Goal: Information Seeking & Learning: Stay updated

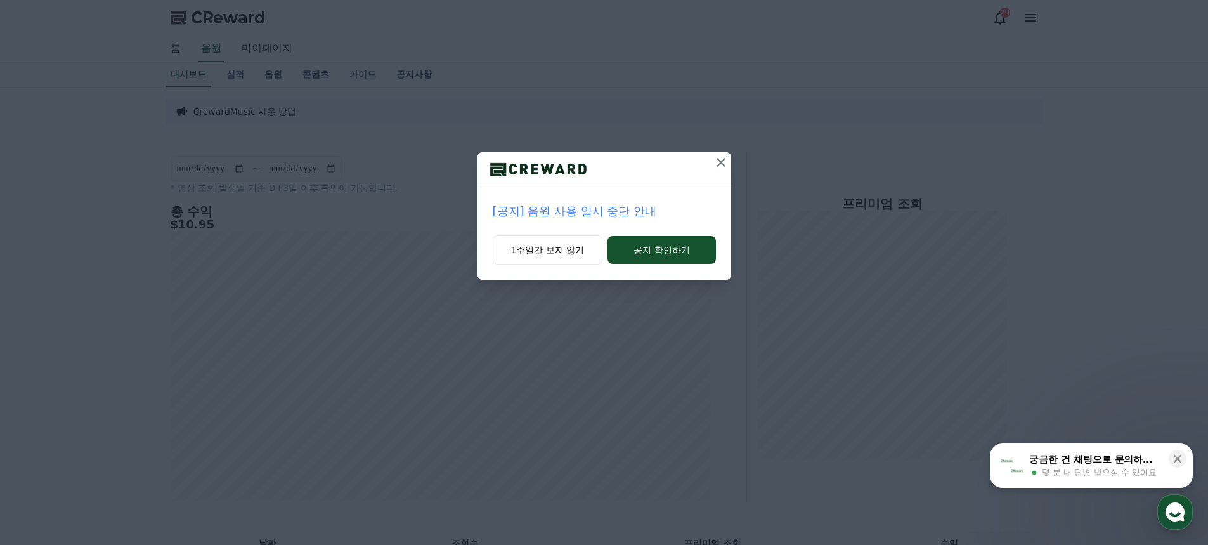
click at [625, 211] on p "[공지] 음원 사용 일시 중단 안내" at bounding box center [604, 211] width 223 height 18
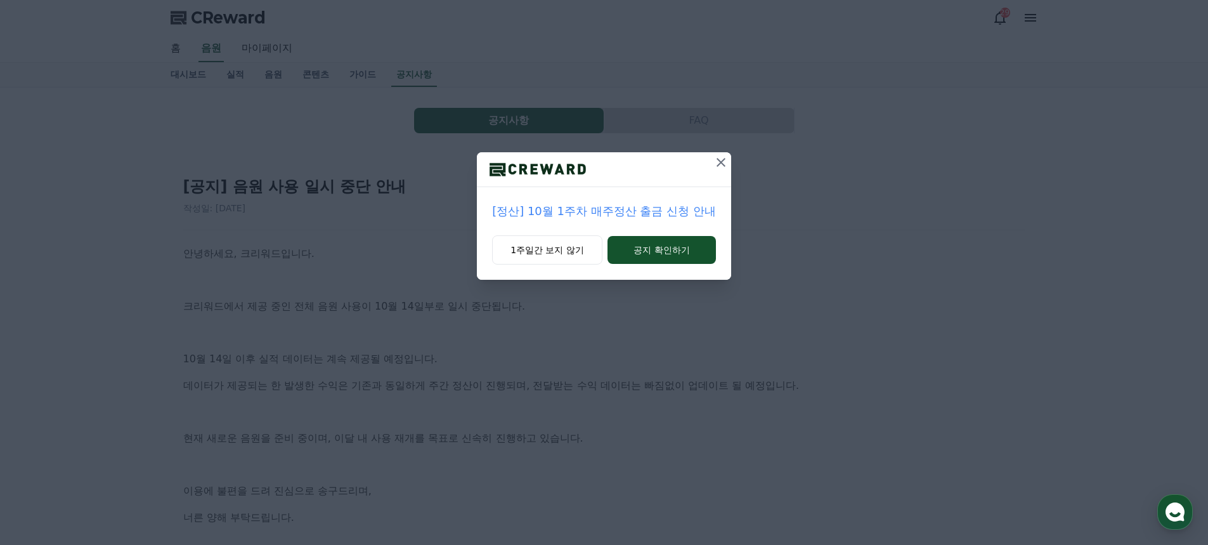
click at [721, 162] on icon at bounding box center [720, 162] width 15 height 15
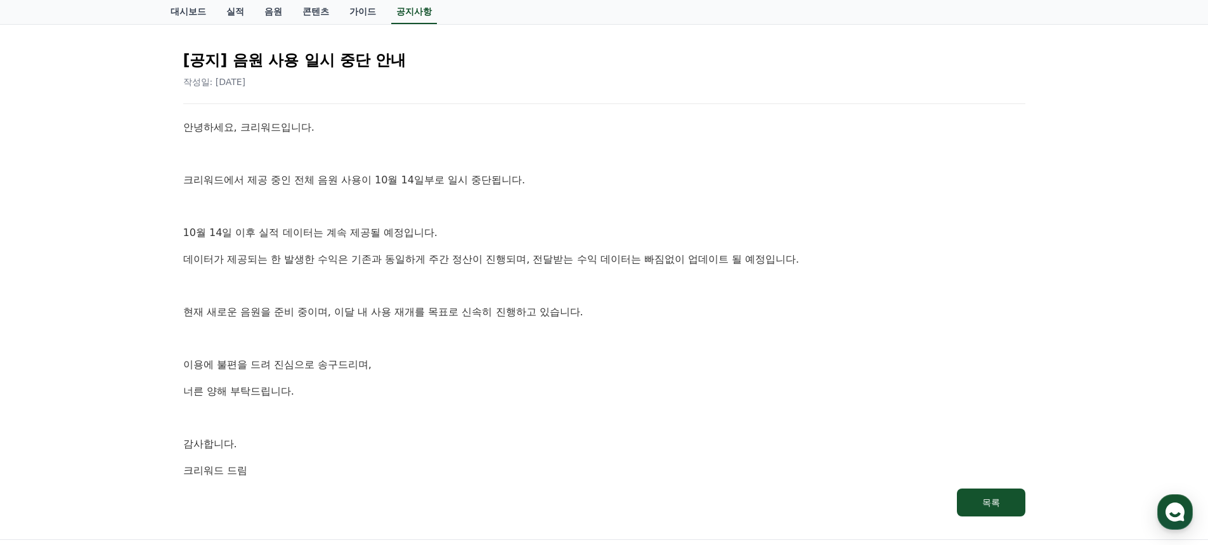
scroll to position [127, 0]
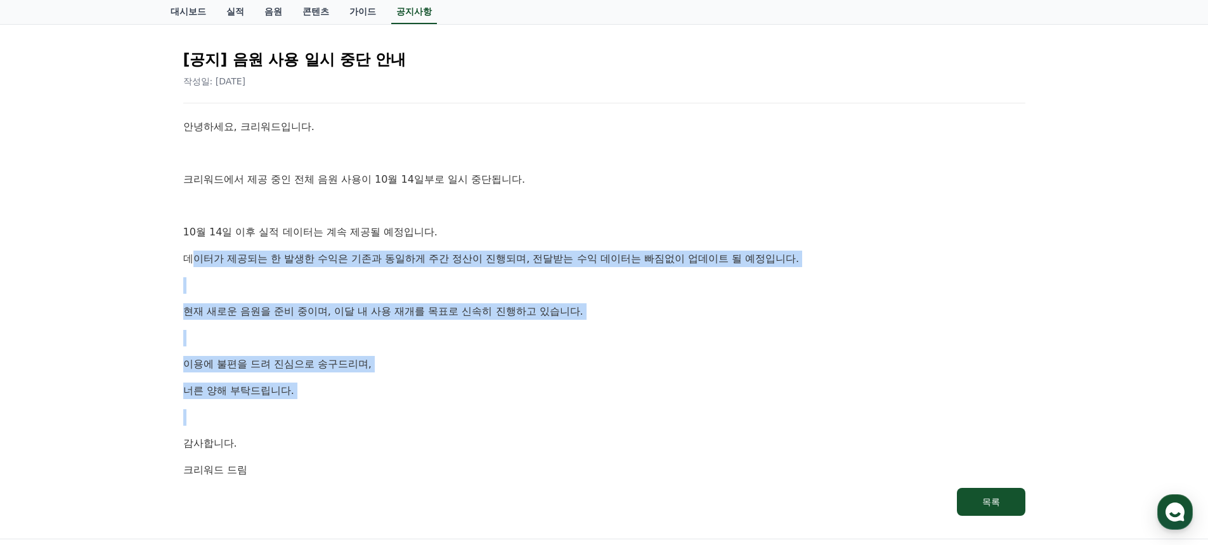
drag, startPoint x: 190, startPoint y: 256, endPoint x: 408, endPoint y: 425, distance: 275.6
click at [408, 425] on div "안녕하세요, 크리워드입니다. 크리워드에서 제공 중인 전체 음원 사용이 10월 14일부로 일시 중단됩니다. [DATE] 이후 실적 데이터는 계속…" at bounding box center [604, 298] width 842 height 359
click at [470, 413] on p at bounding box center [604, 417] width 842 height 16
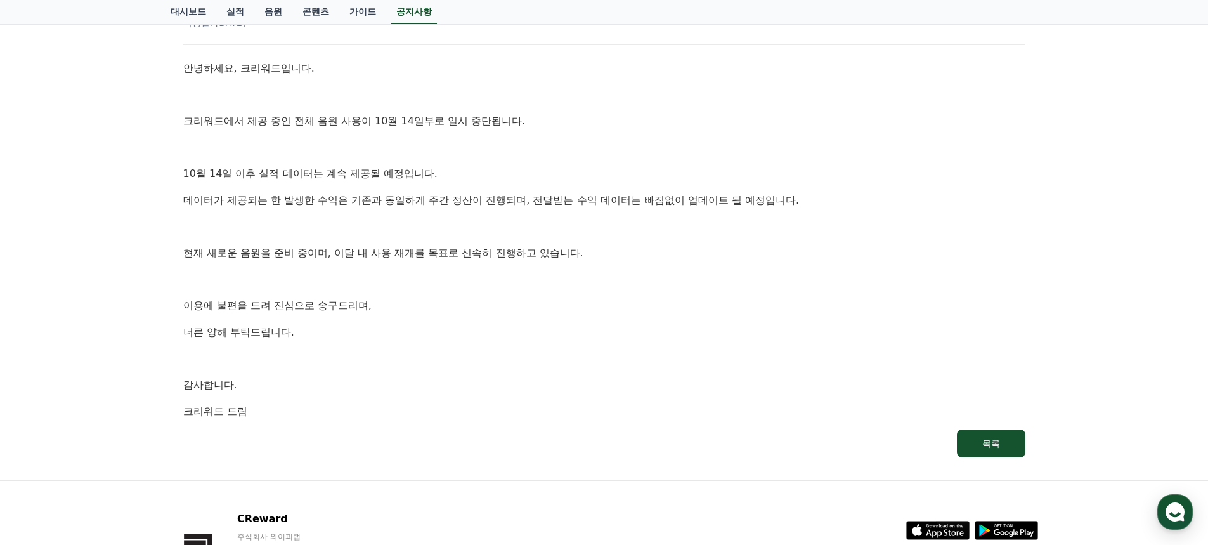
scroll to position [0, 0]
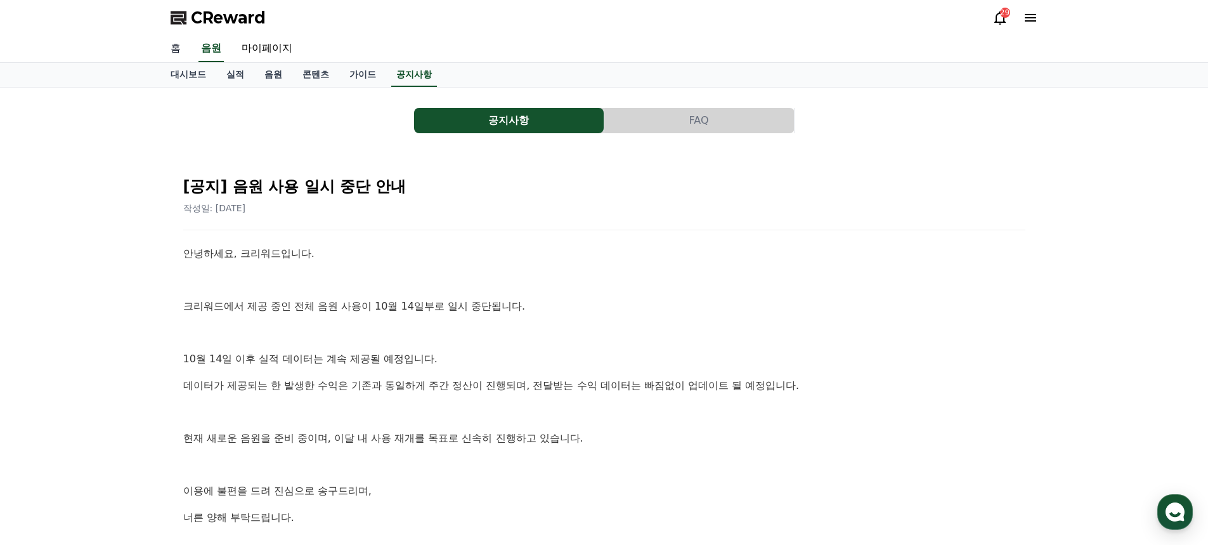
click at [177, 51] on link "홈" at bounding box center [175, 49] width 30 height 27
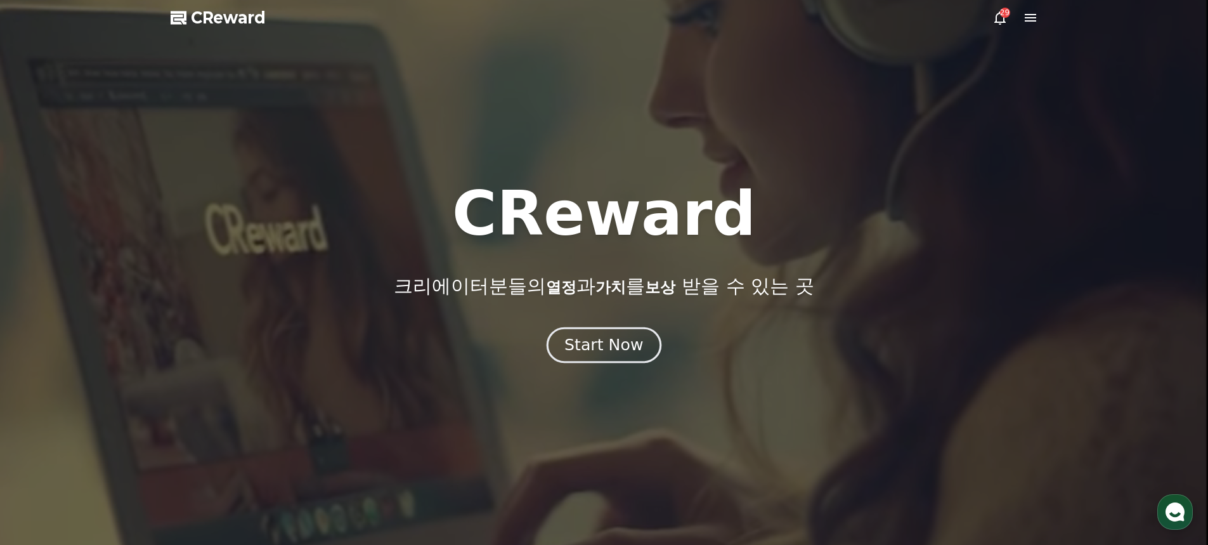
click at [620, 342] on div "Start Now" at bounding box center [603, 345] width 79 height 22
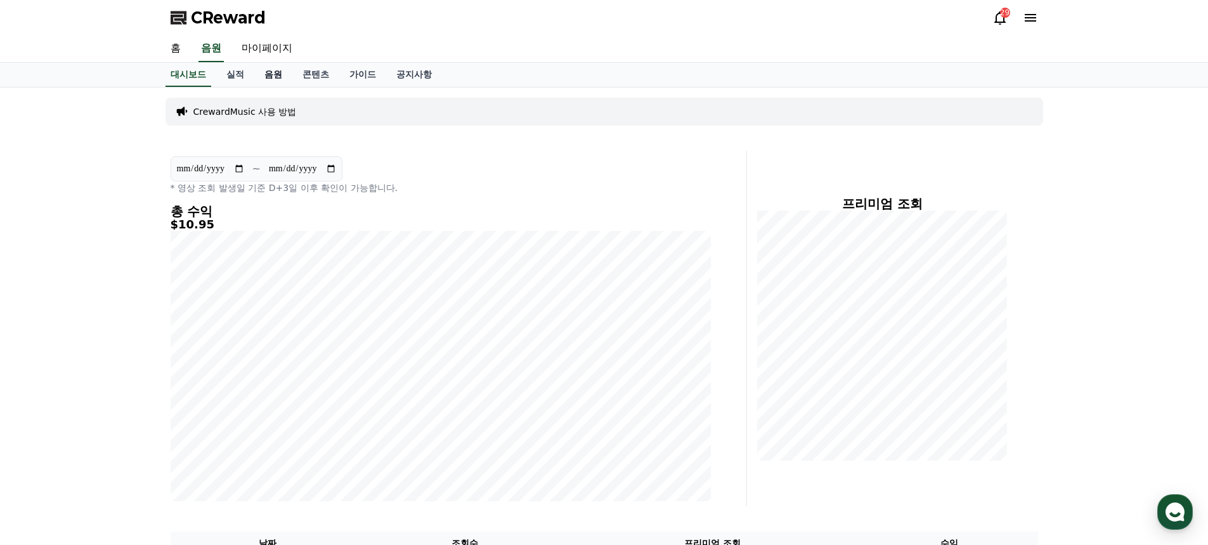
click at [272, 80] on link "음원" at bounding box center [273, 75] width 38 height 24
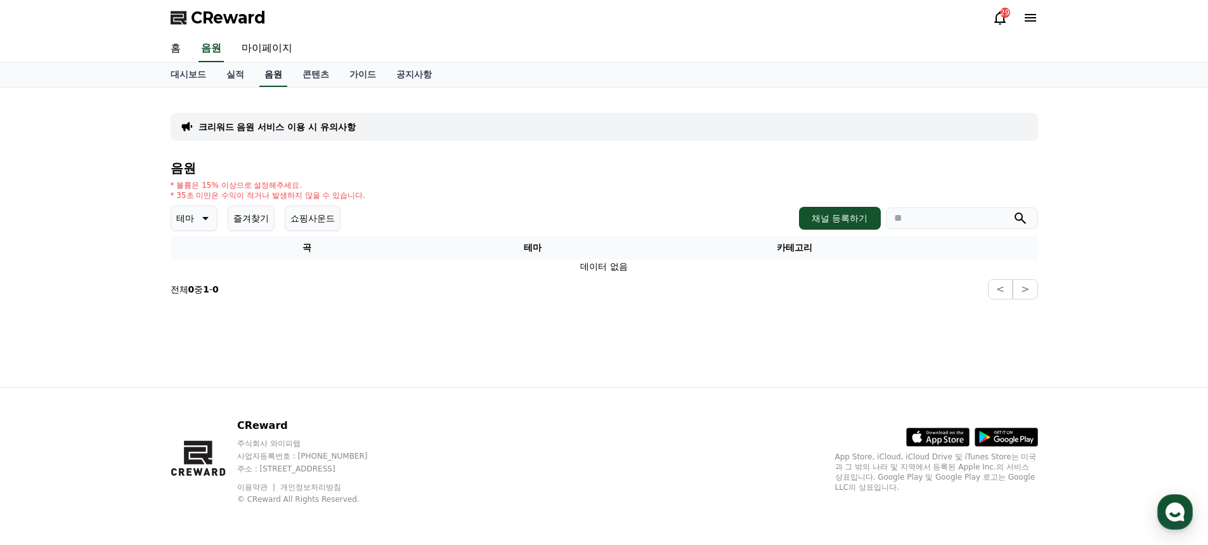
click at [266, 72] on link "음원" at bounding box center [273, 75] width 28 height 24
